Goal: Find specific page/section: Locate item on page

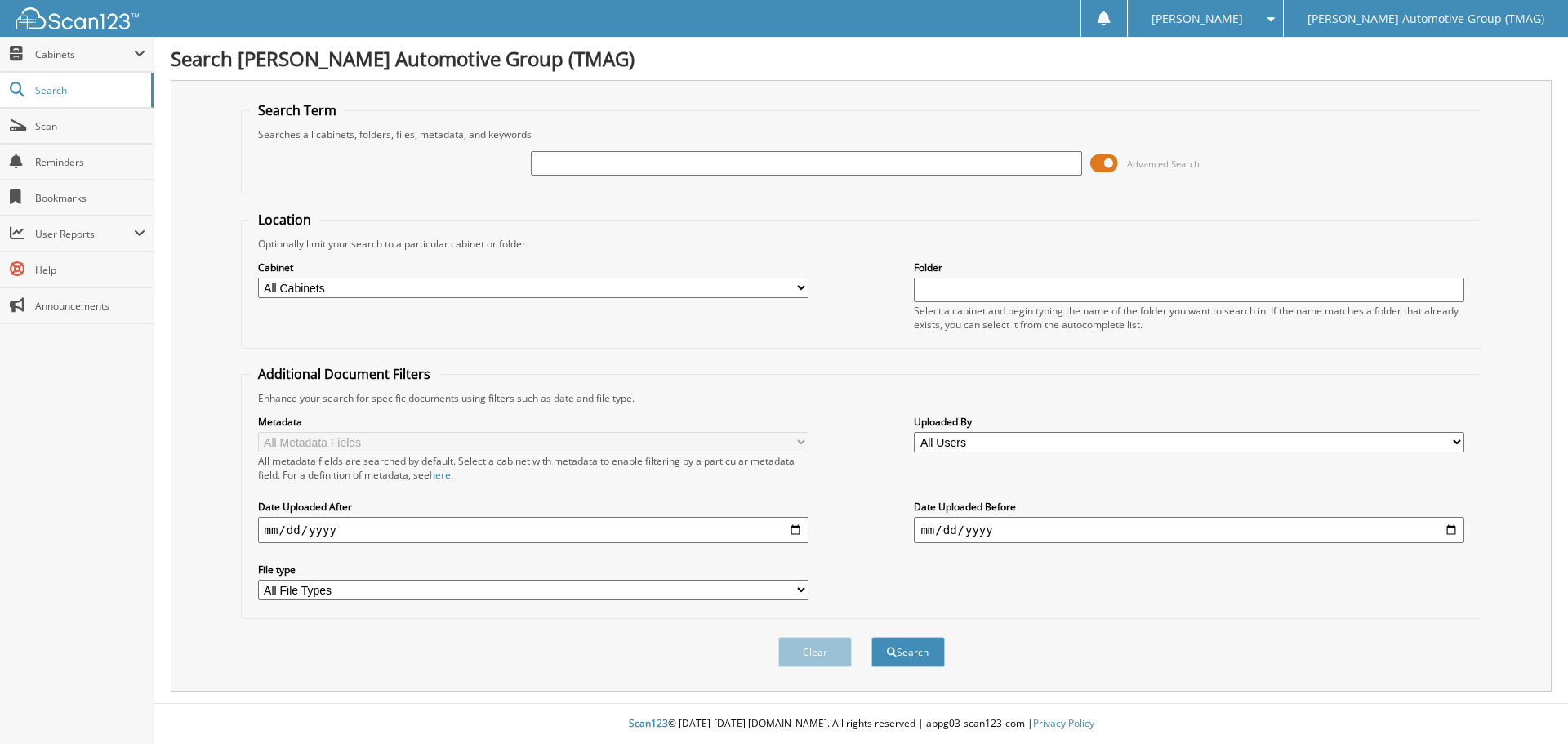
click at [585, 182] on div "Advanced Search" at bounding box center [862, 163] width 1224 height 44
click at [570, 172] on input "text" at bounding box center [806, 163] width 551 height 24
type input "h25509"
click at [872, 637] on button "Search" at bounding box center [908, 652] width 73 height 30
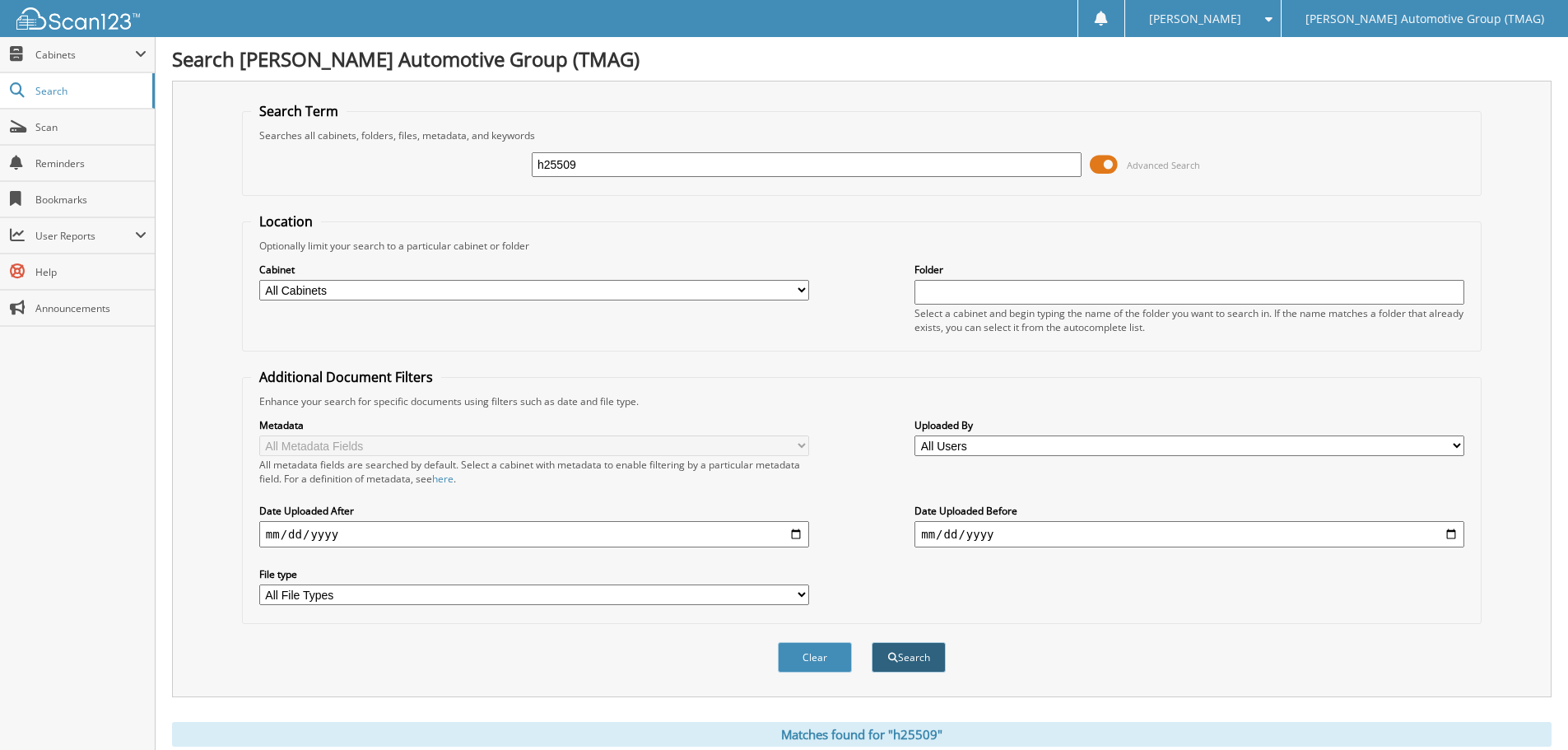
click at [926, 656] on button "Search" at bounding box center [908, 657] width 74 height 31
click at [547, 168] on input "h25509" at bounding box center [806, 164] width 550 height 25
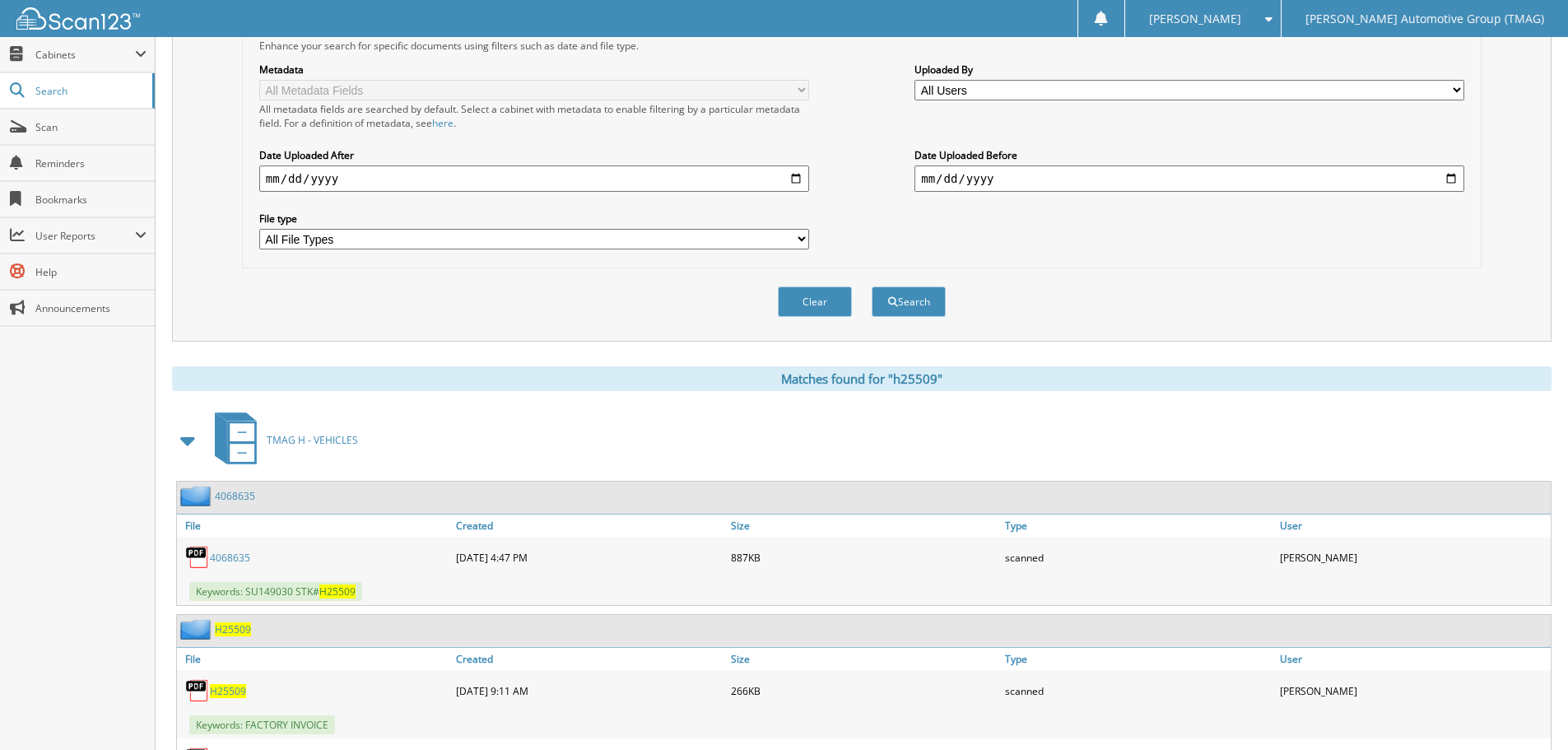
scroll to position [464, 0]
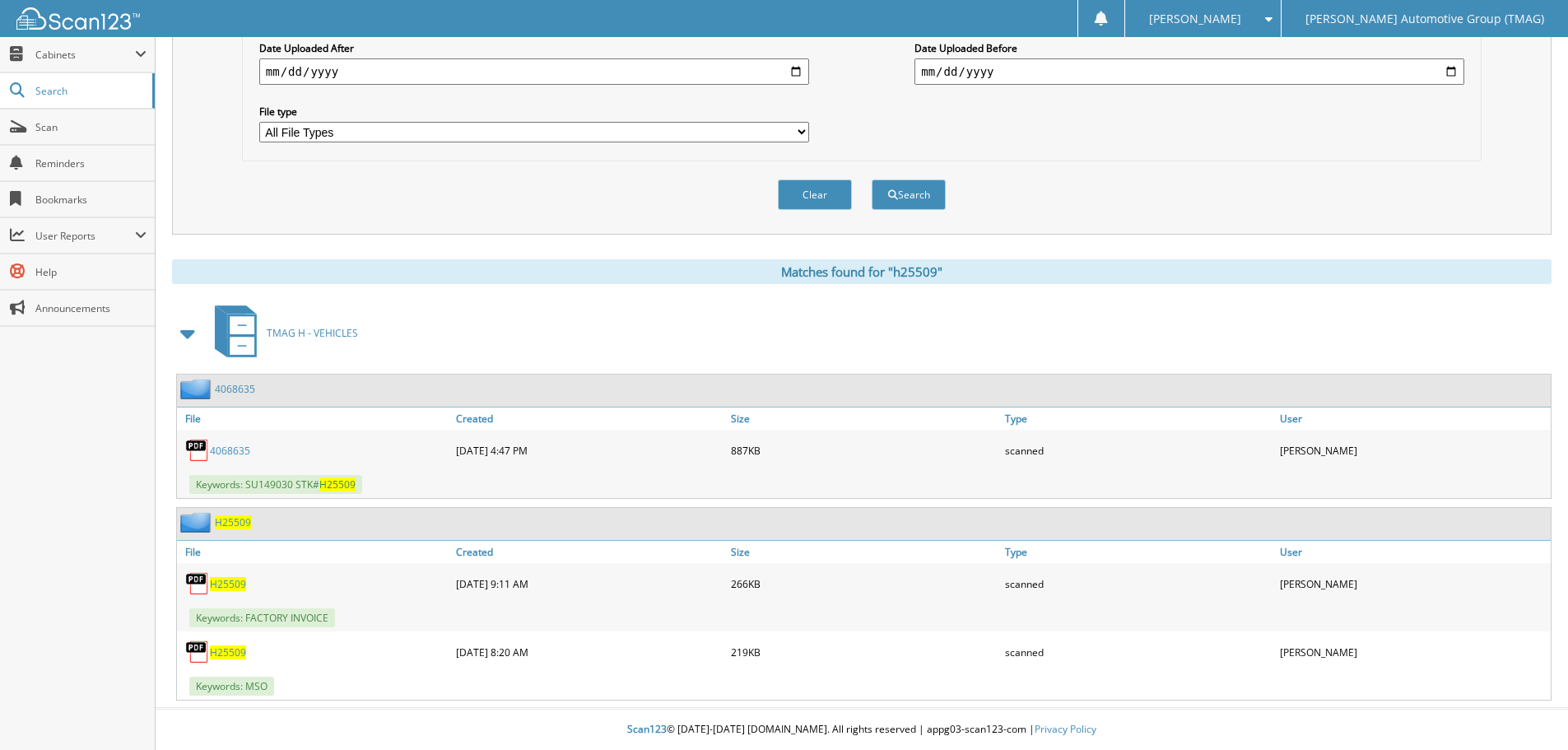
click at [231, 526] on span "H25509" at bounding box center [233, 523] width 36 height 14
